Goal: Task Accomplishment & Management: Complete application form

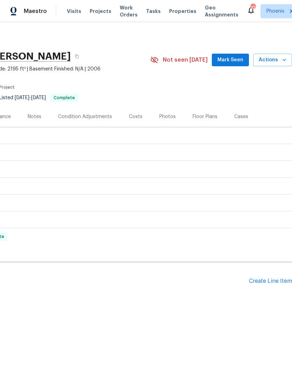
scroll to position [0, 104]
click at [277, 60] on span "Actions" at bounding box center [273, 60] width 28 height 9
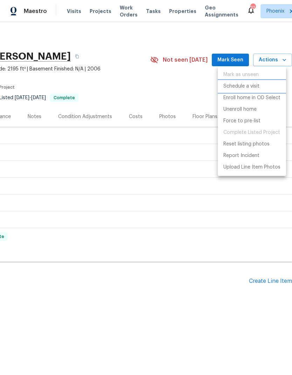
click at [251, 88] on p "Schedule a visit" at bounding box center [242, 86] width 36 height 7
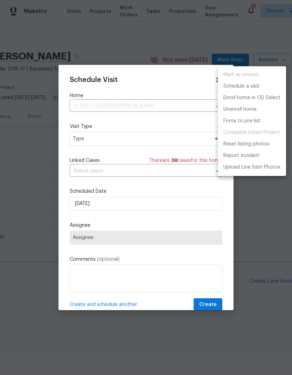
click at [192, 143] on div at bounding box center [146, 187] width 292 height 375
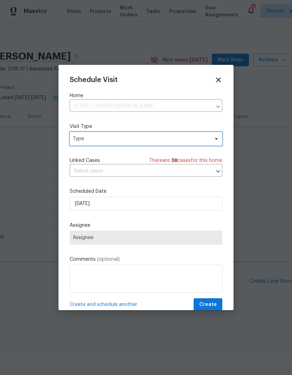
click at [86, 142] on span "Type" at bounding box center [141, 138] width 136 height 7
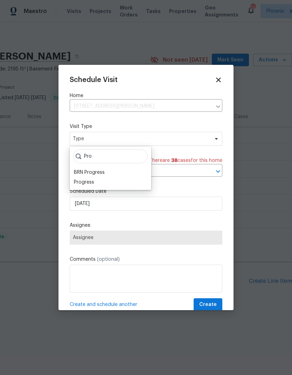
type input "Pro"
click at [79, 182] on div "Progress" at bounding box center [84, 182] width 20 height 7
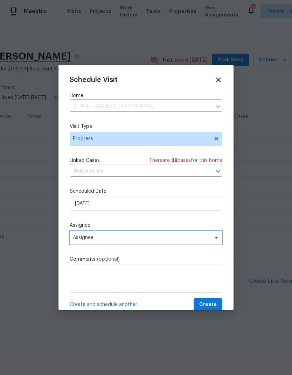
click at [80, 242] on span "Assignee" at bounding box center [146, 238] width 153 height 14
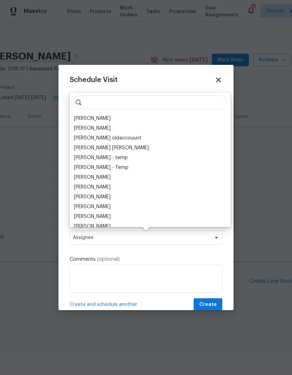
click at [82, 117] on div "[PERSON_NAME]" at bounding box center [92, 118] width 37 height 7
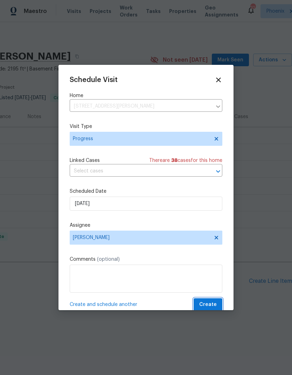
click at [213, 306] on span "Create" at bounding box center [208, 304] width 18 height 9
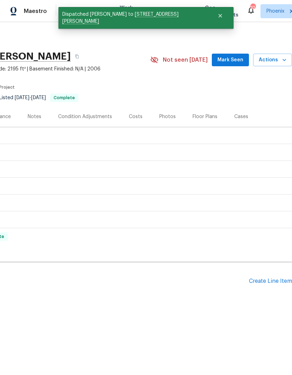
click at [270, 282] on div "Create Line Item" at bounding box center [270, 281] width 43 height 7
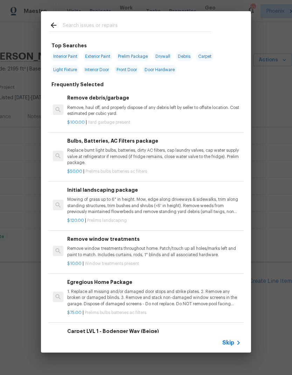
click at [75, 26] on input "text" at bounding box center [137, 26] width 149 height 11
type input "Garage"
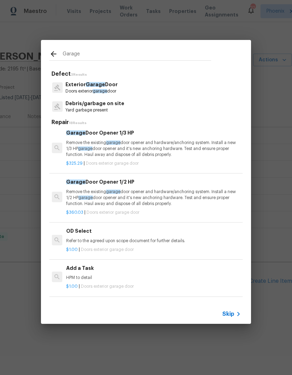
scroll to position [291, 1]
click at [214, 151] on p "Remove the existing garage door opener and hardware/anchoring system. Install a…" at bounding box center [153, 149] width 174 height 18
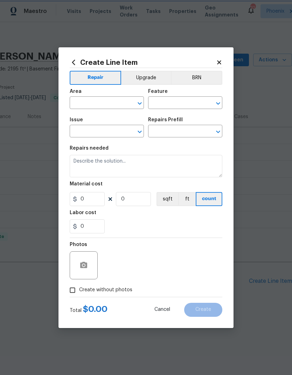
type input "Interior Door"
type input "Exterior Garage Door"
type textarea "Remove the existing garage door opener and hardware/anchoring system. Install a…"
type input "1"
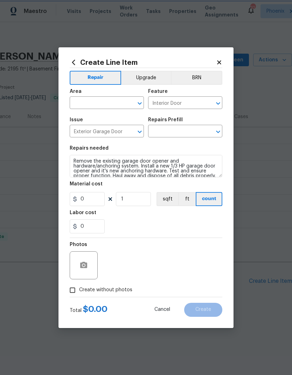
type input "Garage Door Opener 1/3 HP $325.29"
type input "325.29"
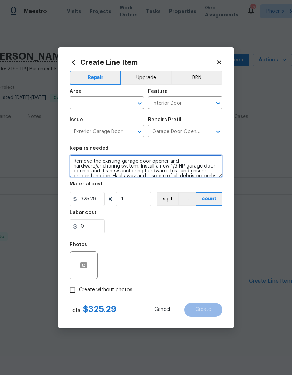
click at [176, 171] on textarea "Remove the existing garage door opener and hardware/anchoring system. Install a…" at bounding box center [146, 166] width 153 height 22
click at [180, 172] on textarea "Remove the existing garage door opener and hardware/anchoring system. Install a…" at bounding box center [146, 166] width 153 height 22
click at [152, 171] on textarea "Remove the existing garage door opener and hardware/anchoring system. Install a…" at bounding box center [146, 166] width 153 height 22
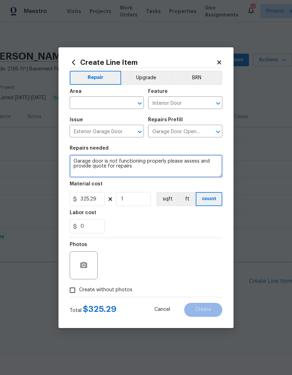
click at [166, 160] on textarea "Garage door is not functioning properly please assess and provide quote for rep…" at bounding box center [146, 166] width 153 height 22
click at [164, 159] on textarea "Garage door is not functioning properly Please assess and provide quote for rep…" at bounding box center [146, 166] width 153 height 22
click at [162, 160] on textarea "Garage door is not functioning properly Please assess and provide quote for rep…" at bounding box center [146, 166] width 153 height 22
click at [203, 168] on textarea "Garage door is not functioning properly. Please assess and provide quote for re…" at bounding box center [146, 166] width 153 height 22
type textarea "Garage door is not functioning properly. Please assess and provide quote for re…"
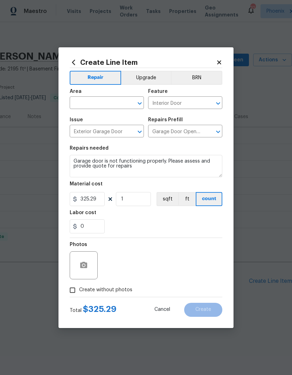
click at [165, 224] on div "0" at bounding box center [146, 226] width 153 height 14
click at [87, 205] on input "325.29" at bounding box center [87, 199] width 35 height 14
click at [90, 201] on input "325.29" at bounding box center [87, 199] width 35 height 14
click at [90, 202] on input "325.29" at bounding box center [87, 199] width 35 height 14
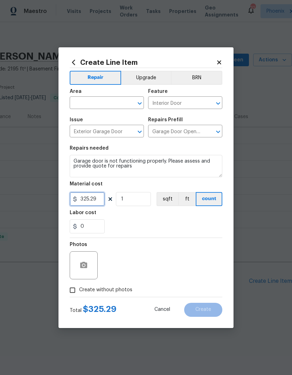
click at [89, 202] on input "325.29" at bounding box center [87, 199] width 35 height 14
type input "75"
click at [203, 223] on div "0" at bounding box center [146, 226] width 153 height 14
click at [100, 101] on input "text" at bounding box center [97, 103] width 55 height 11
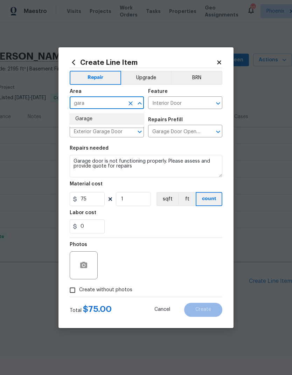
click at [112, 114] on li "Garage" at bounding box center [107, 119] width 74 height 12
type input "Garage"
click at [173, 223] on div "0" at bounding box center [146, 226] width 153 height 14
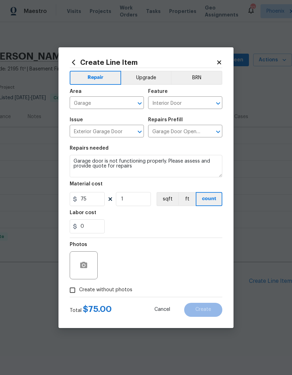
click at [75, 292] on input "Create without photos" at bounding box center [72, 289] width 13 height 13
checkbox input "true"
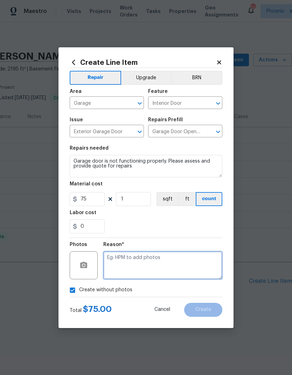
click at [200, 270] on textarea at bounding box center [162, 265] width 119 height 28
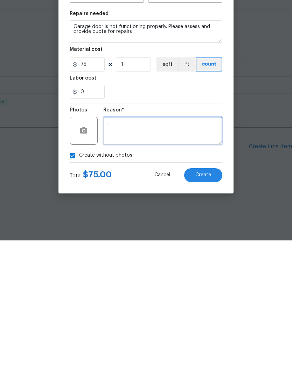
type textarea "."
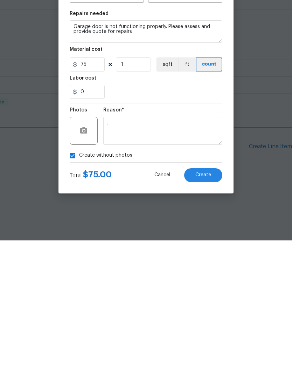
click at [218, 303] on button "Create" at bounding box center [203, 310] width 38 height 14
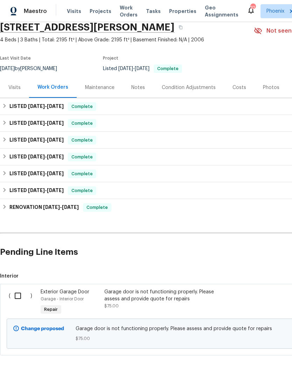
scroll to position [29, 0]
click at [19, 298] on input "checkbox" at bounding box center [21, 295] width 20 height 15
checkbox input "true"
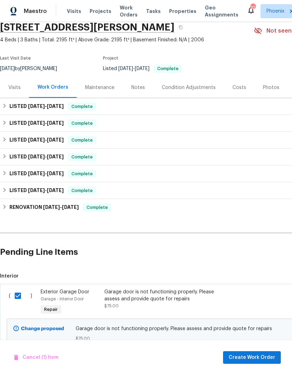
click at [176, 302] on div "Garage door is not functioning properly. Please assess and provide quote for re…" at bounding box center [165, 298] width 123 height 21
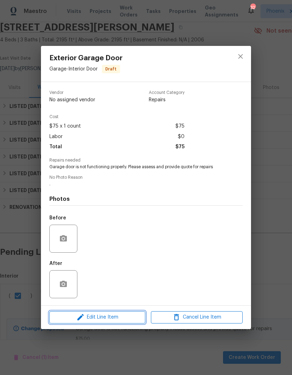
click at [130, 317] on span "Edit Line Item" at bounding box center [98, 317] width 92 height 9
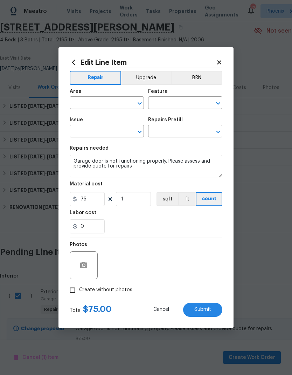
type input "Garage"
type input "Interior Door"
type input "Exterior Garage Door"
type input "Garage Door Opener 1/3 HP $325.29"
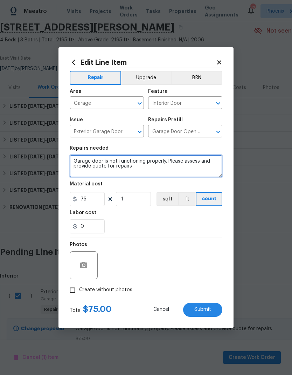
click at [102, 161] on textarea "Garage door is not functioning properly. Please assess and provide quote for re…" at bounding box center [146, 166] width 153 height 22
type textarea "Garage door opener is not functioning properly. Please assess and provide quote…"
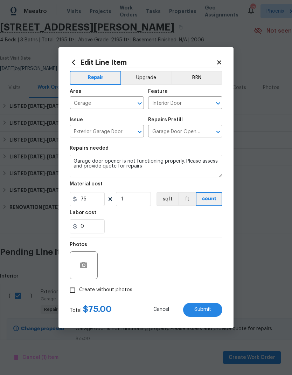
click at [192, 218] on div "Labor cost" at bounding box center [146, 214] width 153 height 9
click at [209, 309] on span "Submit" at bounding box center [202, 309] width 17 height 5
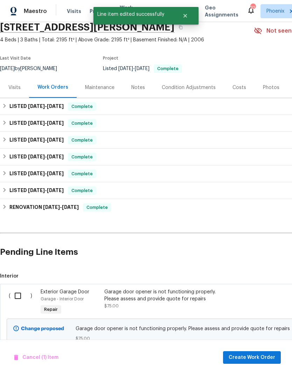
click at [21, 294] on input "checkbox" at bounding box center [21, 295] width 20 height 15
checkbox input "true"
click at [269, 359] on span "Create Work Order" at bounding box center [252, 357] width 47 height 9
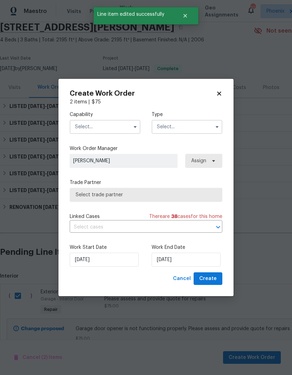
click at [105, 123] on input "text" at bounding box center [105, 127] width 71 height 14
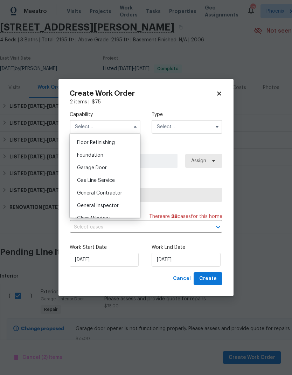
scroll to position [285, 0]
click at [118, 192] on span "General Contractor" at bounding box center [99, 192] width 45 height 5
type input "General Contractor"
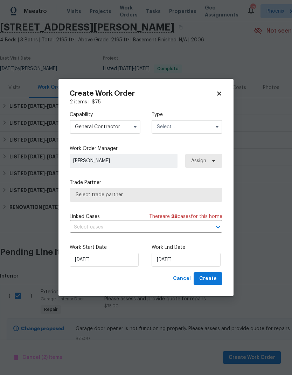
click at [192, 129] on input "text" at bounding box center [187, 127] width 71 height 14
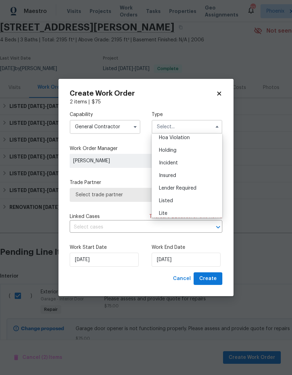
scroll to position [19, 0]
click at [170, 199] on span "Listed" at bounding box center [166, 198] width 14 height 5
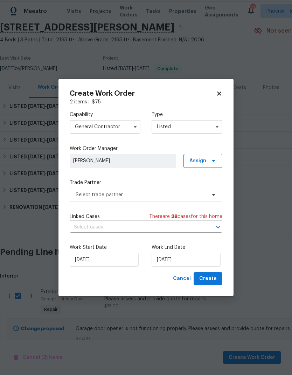
type input "Listed"
click at [201, 263] on input "[DATE]" at bounding box center [186, 260] width 69 height 14
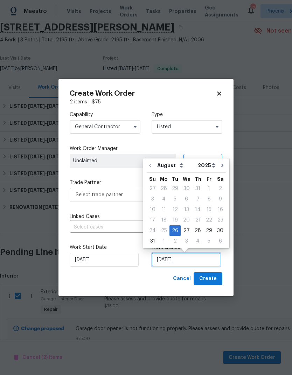
scroll to position [5, 0]
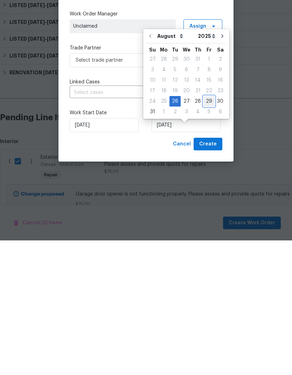
click at [204, 231] on div "29" at bounding box center [209, 236] width 11 height 10
type input "[DATE]"
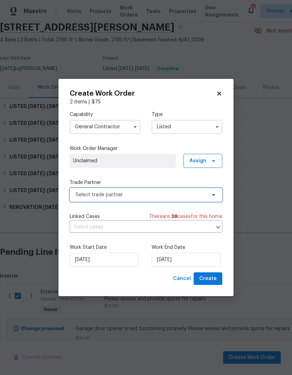
click at [192, 194] on span "Select trade partner" at bounding box center [141, 194] width 131 height 7
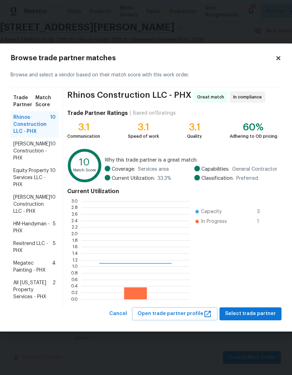
scroll to position [98, 109]
click at [24, 151] on span "[PERSON_NAME] Construction - PHX" at bounding box center [31, 151] width 37 height 21
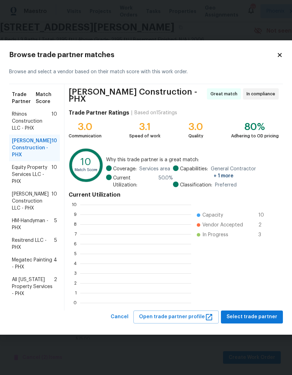
scroll to position [1, 1]
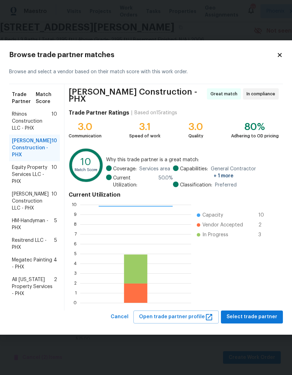
click at [26, 125] on span "Rhinos Construction LLC - PHX" at bounding box center [32, 121] width 40 height 21
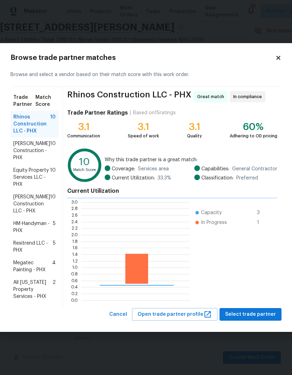
scroll to position [98, 109]
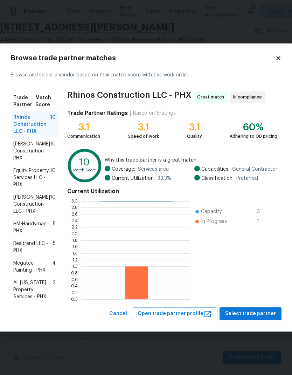
click at [26, 153] on span "[PERSON_NAME] Construction - PHX" at bounding box center [31, 151] width 37 height 21
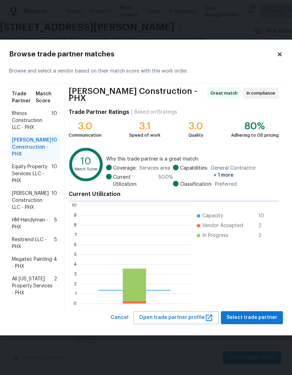
scroll to position [98, 111]
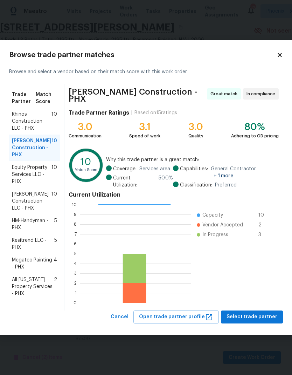
click at [29, 127] on span "Rhinos Construction LLC - PHX" at bounding box center [32, 121] width 40 height 21
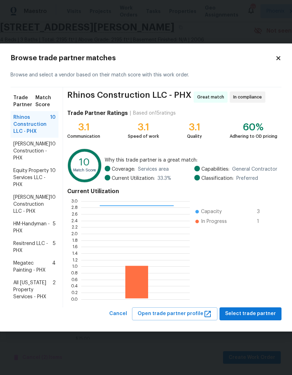
click at [22, 151] on span "[PERSON_NAME] Construction - PHX" at bounding box center [31, 151] width 37 height 21
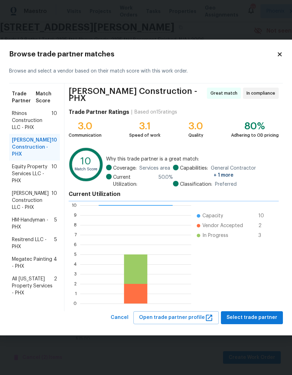
scroll to position [98, 111]
click at [263, 314] on span "Select trade partner" at bounding box center [252, 317] width 51 height 9
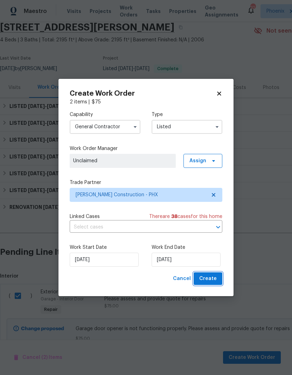
click at [217, 281] on button "Create" at bounding box center [208, 278] width 29 height 13
checkbox input "false"
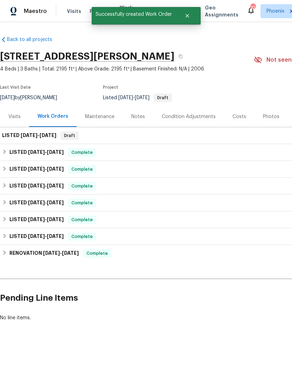
scroll to position [0, 0]
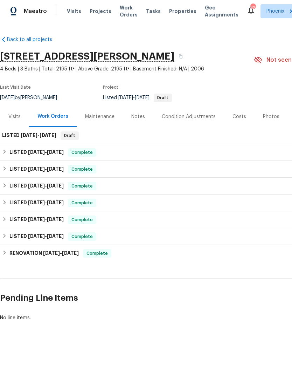
click at [16, 117] on div "Visits" at bounding box center [14, 116] width 12 height 7
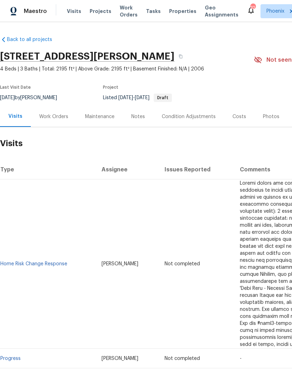
click at [50, 119] on div "Work Orders" at bounding box center [53, 116] width 29 height 7
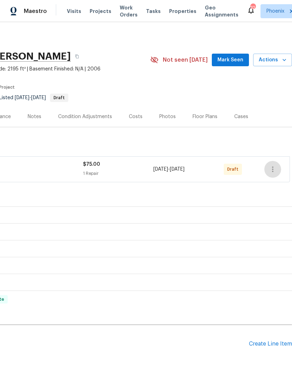
scroll to position [0, 104]
click at [271, 171] on icon "button" at bounding box center [273, 169] width 8 height 8
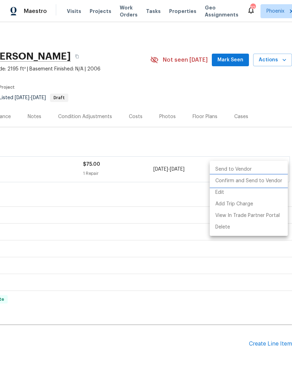
click at [263, 183] on li "Confirm and Send to Vendor" at bounding box center [249, 181] width 78 height 12
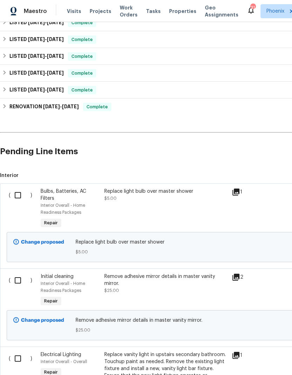
scroll to position [194, 0]
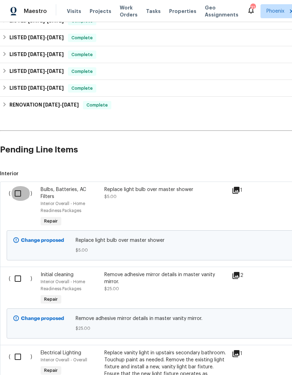
click at [20, 193] on input "checkbox" at bounding box center [21, 193] width 20 height 15
checkbox input "true"
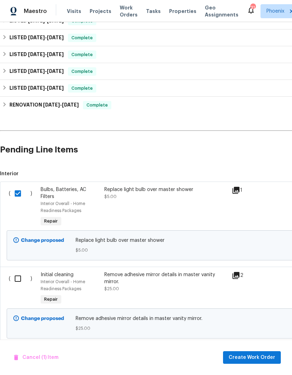
click at [20, 277] on input "checkbox" at bounding box center [21, 278] width 20 height 15
checkbox input "true"
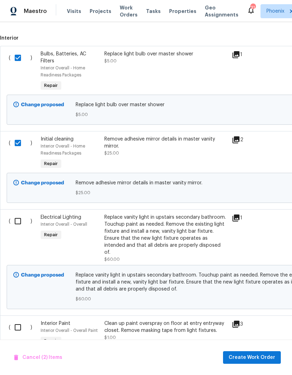
scroll to position [330, 0]
click at [19, 222] on input "checkbox" at bounding box center [21, 220] width 20 height 15
checkbox input "true"
click at [20, 320] on input "checkbox" at bounding box center [21, 327] width 20 height 15
checkbox input "true"
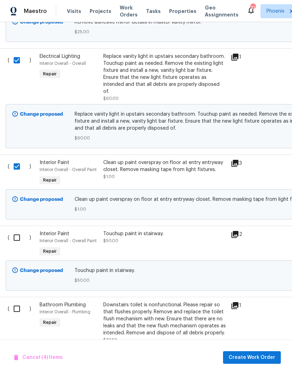
scroll to position [505, 1]
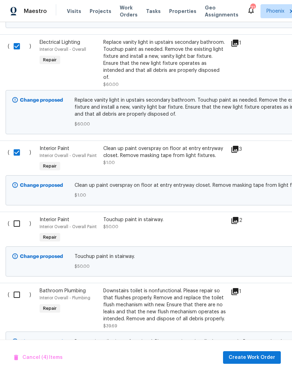
click at [18, 219] on input "checkbox" at bounding box center [19, 223] width 20 height 15
checkbox input "true"
click at [18, 291] on input "checkbox" at bounding box center [19, 294] width 20 height 15
checkbox input "true"
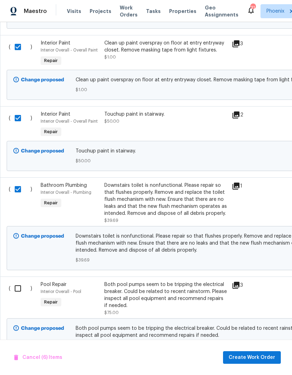
scroll to position [610, 0]
click at [17, 283] on input "checkbox" at bounding box center [21, 288] width 20 height 15
click at [19, 287] on input "checkbox" at bounding box center [21, 288] width 20 height 15
checkbox input "false"
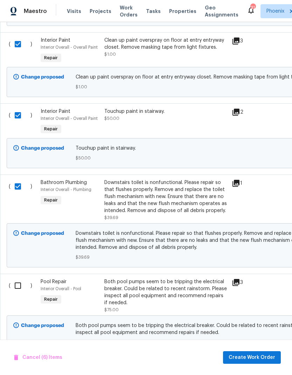
scroll to position [613, 0]
click at [264, 357] on span "Create Work Order" at bounding box center [252, 357] width 47 height 9
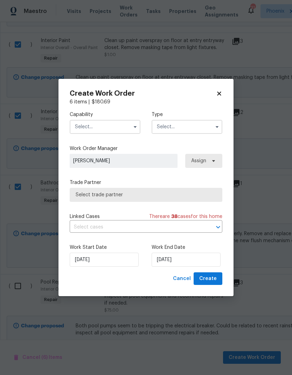
click at [111, 126] on input "text" at bounding box center [105, 127] width 71 height 14
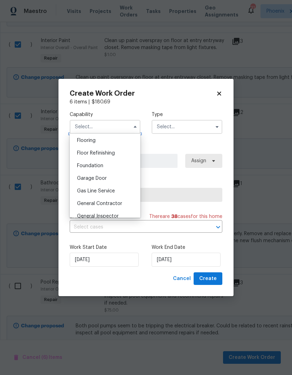
scroll to position [276, 0]
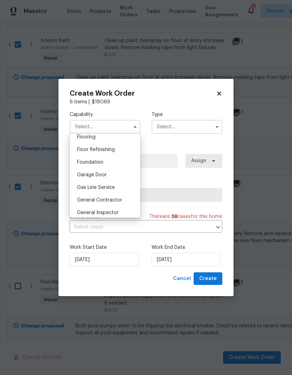
click at [119, 199] on span "General Contractor" at bounding box center [99, 200] width 45 height 5
type input "General Contractor"
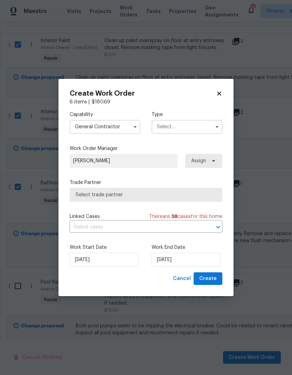
click at [186, 128] on input "text" at bounding box center [187, 127] width 71 height 14
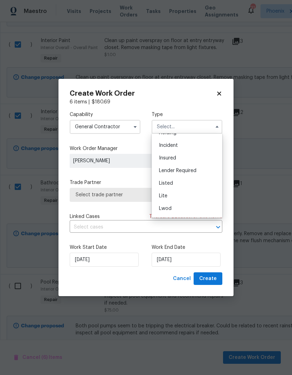
scroll to position [28, 0]
click at [176, 192] on div "Listed" at bounding box center [186, 189] width 67 height 13
type input "Listed"
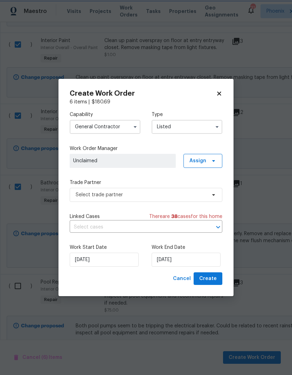
scroll to position [0, 0]
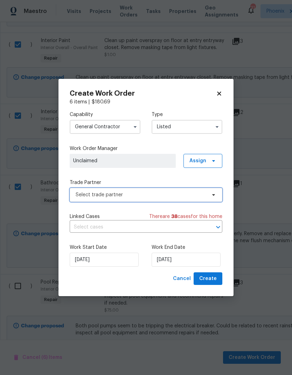
click at [190, 201] on span "Select trade partner" at bounding box center [146, 195] width 153 height 14
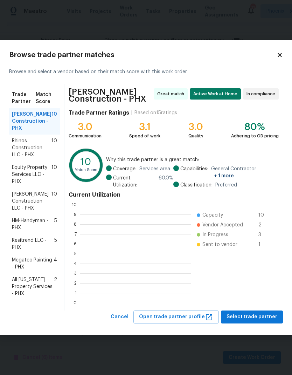
scroll to position [98, 111]
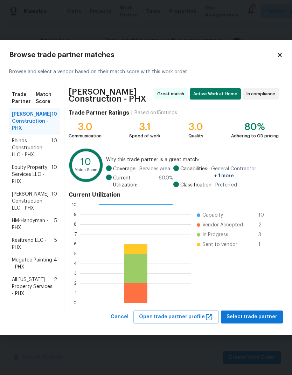
click at [29, 226] on span "HM-Handyman - PHX" at bounding box center [33, 224] width 42 height 14
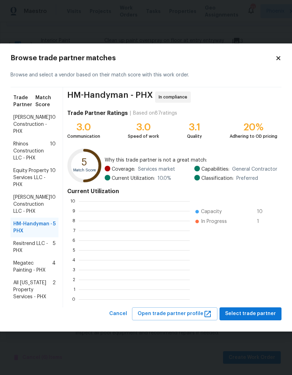
scroll to position [1, 1]
click at [21, 128] on span "[PERSON_NAME] Construction - PHX" at bounding box center [31, 124] width 37 height 21
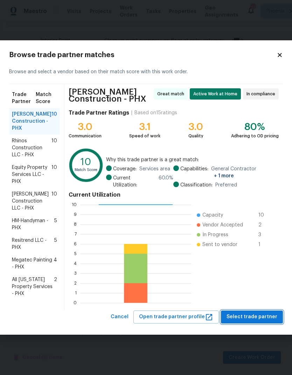
click at [266, 315] on span "Select trade partner" at bounding box center [252, 317] width 51 height 9
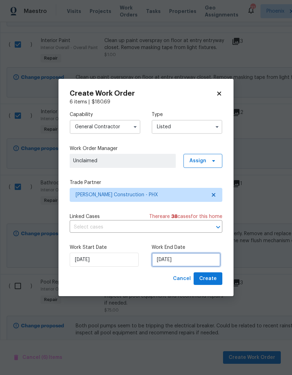
click at [202, 261] on input "[DATE]" at bounding box center [186, 260] width 69 height 14
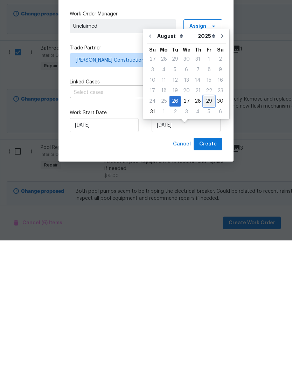
click at [206, 231] on div "29" at bounding box center [209, 236] width 11 height 10
type input "[DATE]"
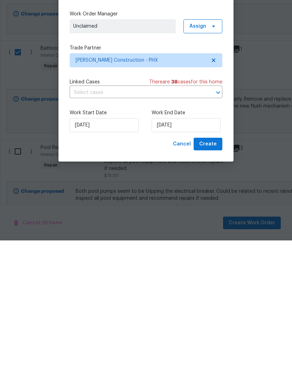
scroll to position [28, 0]
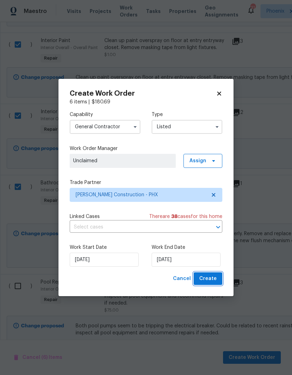
click at [215, 281] on span "Create" at bounding box center [208, 278] width 18 height 9
checkbox input "false"
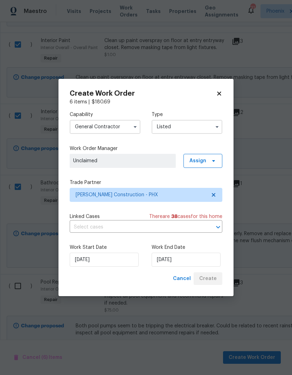
checkbox input "false"
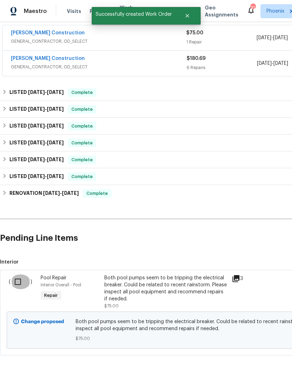
scroll to position [131, 0]
click at [19, 274] on input "checkbox" at bounding box center [21, 281] width 20 height 15
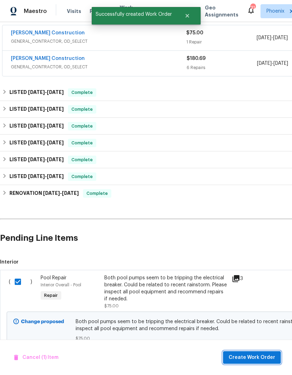
click at [259, 359] on span "Create Work Order" at bounding box center [252, 357] width 47 height 9
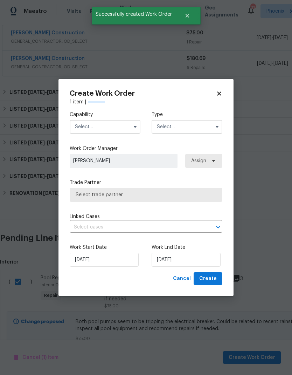
checkbox input "false"
click at [112, 127] on input "text" at bounding box center [105, 127] width 71 height 14
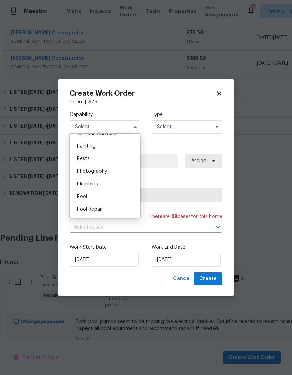
scroll to position [587, 0]
click at [81, 195] on span "Pool" at bounding box center [82, 193] width 10 height 5
type input "Pool"
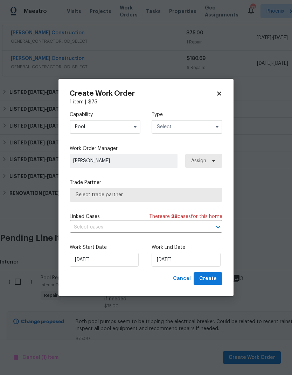
click at [194, 129] on input "text" at bounding box center [187, 127] width 71 height 14
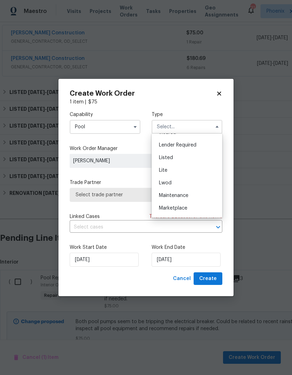
scroll to position [59, 0]
click at [189, 159] on div "Listed" at bounding box center [186, 158] width 67 height 13
type input "Listed"
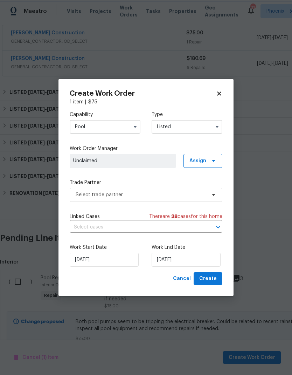
scroll to position [0, 0]
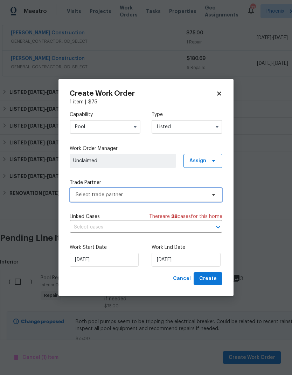
click at [185, 200] on span "Select trade partner" at bounding box center [146, 195] width 153 height 14
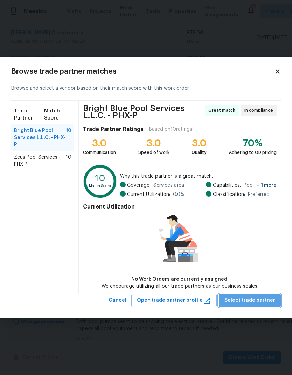
click at [268, 302] on span "Select trade partner" at bounding box center [250, 300] width 51 height 9
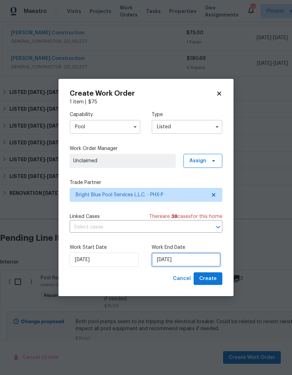
click at [200, 262] on input "[DATE]" at bounding box center [186, 260] width 69 height 14
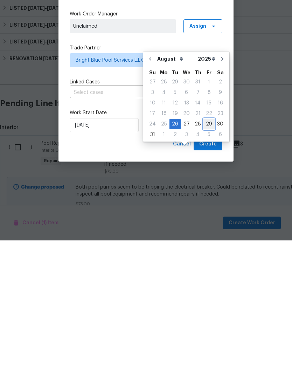
click at [209, 254] on div "29" at bounding box center [209, 259] width 11 height 10
type input "[DATE]"
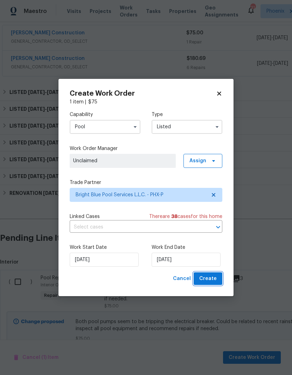
click at [216, 281] on span "Create" at bounding box center [208, 278] width 18 height 9
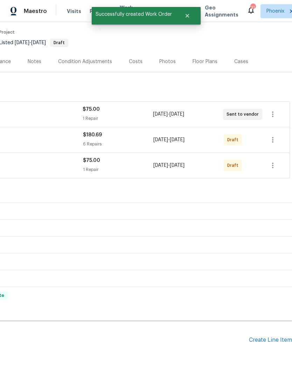
scroll to position [55, 104]
click at [270, 161] on icon "button" at bounding box center [273, 165] width 8 height 8
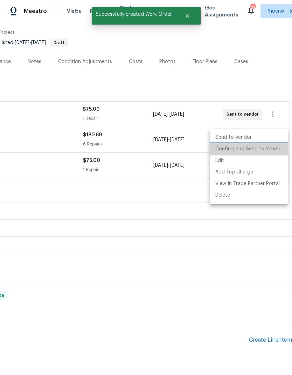
click at [264, 151] on li "Confirm and Send to Vendor" at bounding box center [249, 149] width 78 height 12
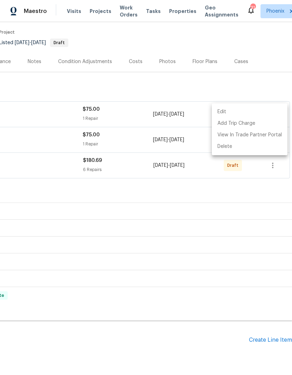
click at [209, 185] on div at bounding box center [146, 187] width 292 height 375
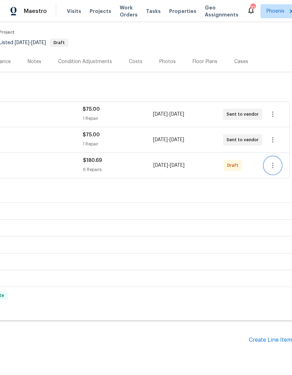
click at [273, 161] on icon "button" at bounding box center [273, 165] width 8 height 8
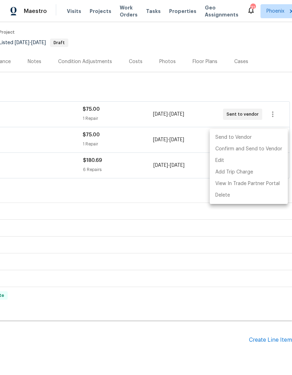
click at [170, 193] on div at bounding box center [146, 187] width 292 height 375
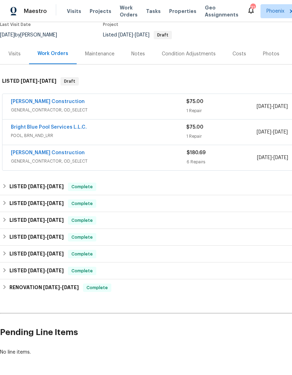
scroll to position [63, 0]
click at [21, 150] on link "[PERSON_NAME] Construction" at bounding box center [48, 152] width 74 height 5
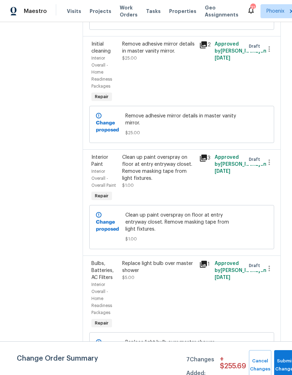
scroll to position [506, 0]
click at [288, 360] on button "Submit Changes" at bounding box center [285, 365] width 22 height 30
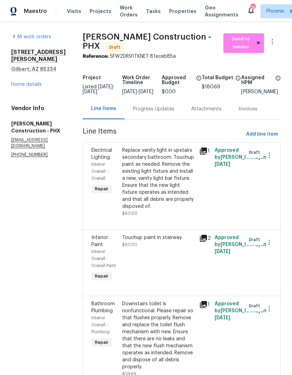
scroll to position [0, 0]
click at [250, 42] on span "Send to Vendor" at bounding box center [244, 43] width 34 height 16
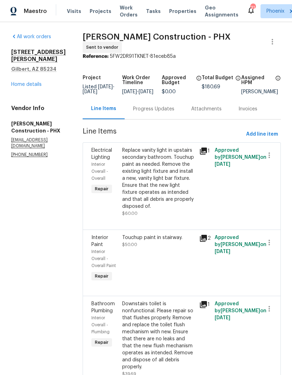
click at [21, 83] on link "Home details" at bounding box center [26, 84] width 30 height 5
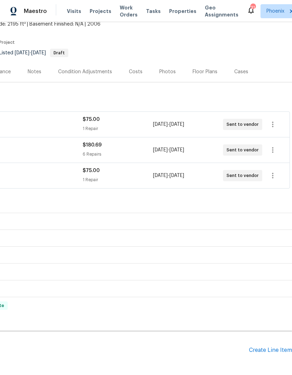
scroll to position [48, 104]
